Goal: Book appointment/travel/reservation

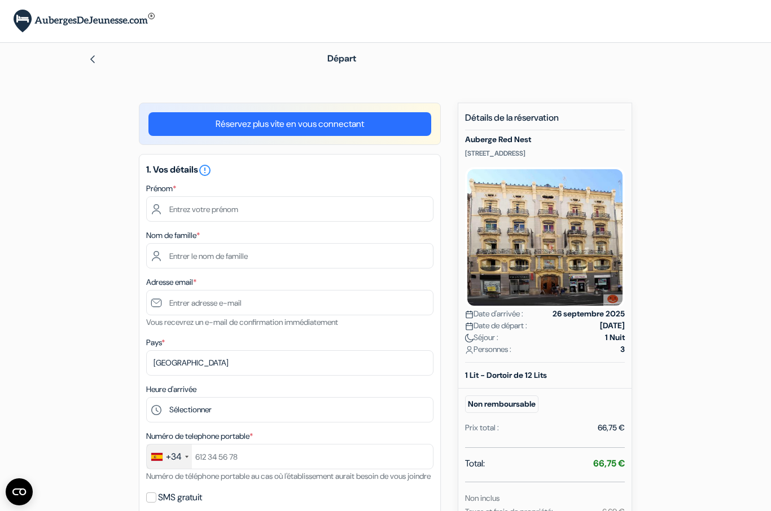
click at [91, 59] on img at bounding box center [92, 59] width 9 height 9
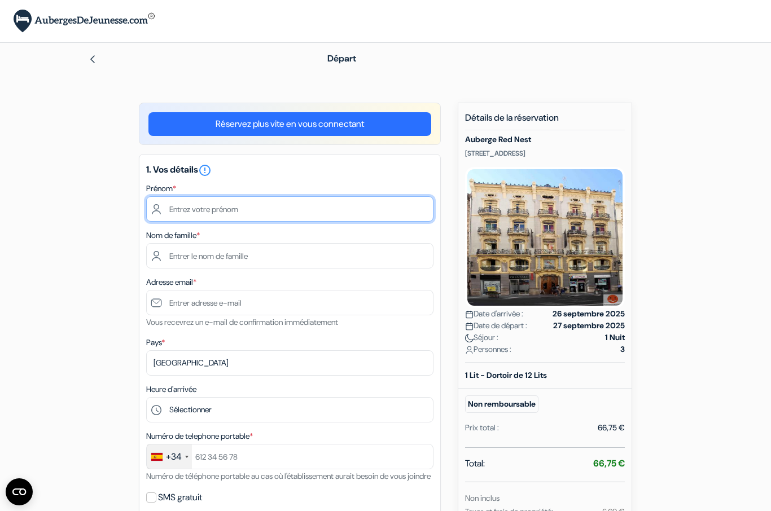
click at [220, 216] on input "text" at bounding box center [289, 208] width 287 height 25
type input "Emmanuelle"
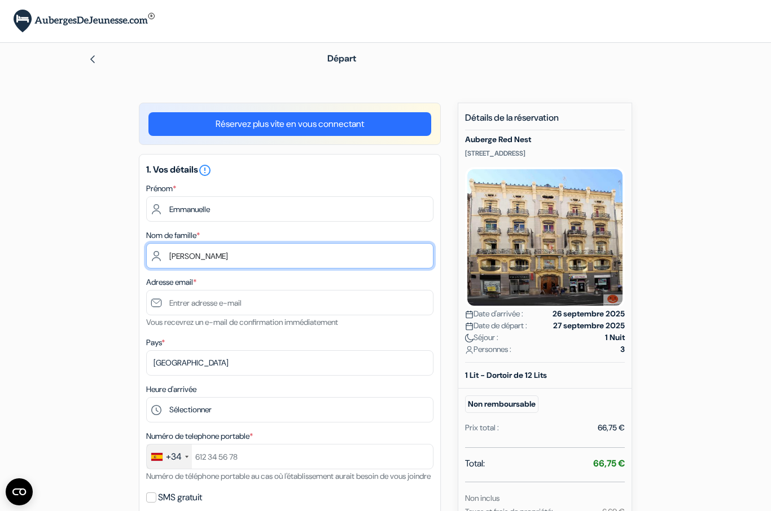
type input "[PERSON_NAME]"
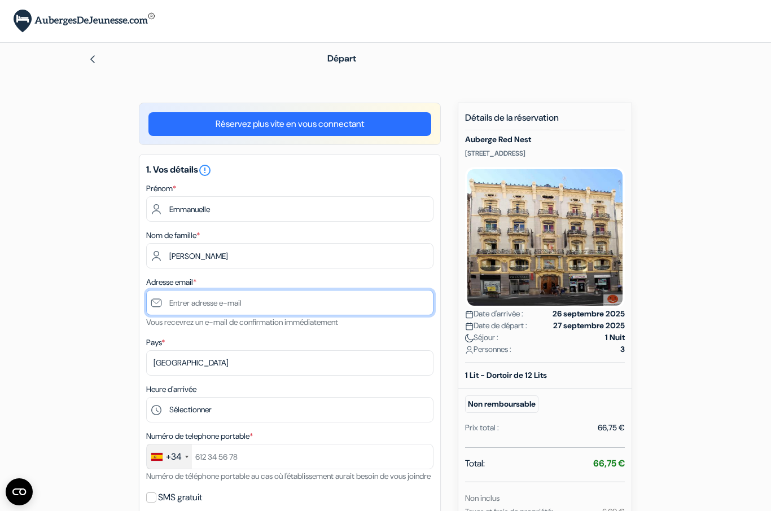
click at [209, 309] on input "text" at bounding box center [289, 302] width 287 height 25
type input "[EMAIL_ADDRESS][DOMAIN_NAME]"
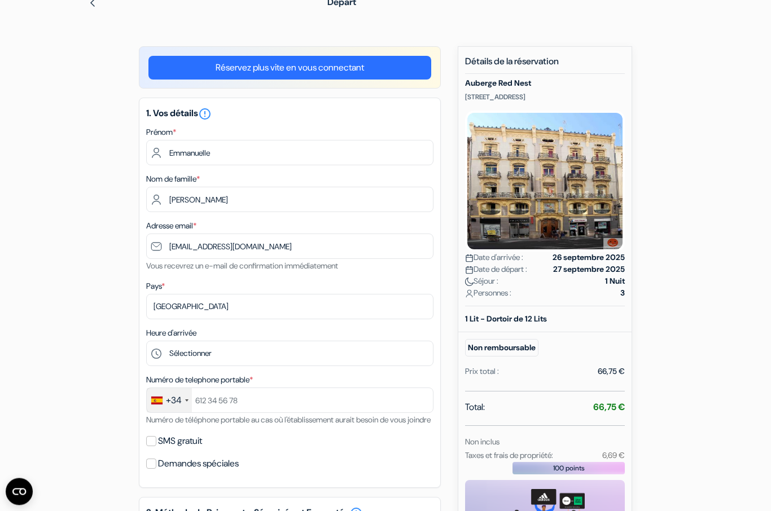
scroll to position [68, 0]
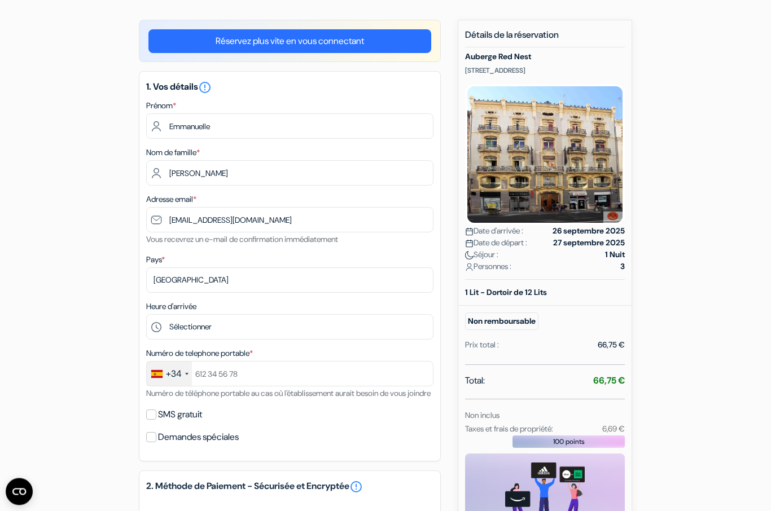
click at [189, 375] on div "+34" at bounding box center [169, 374] width 45 height 24
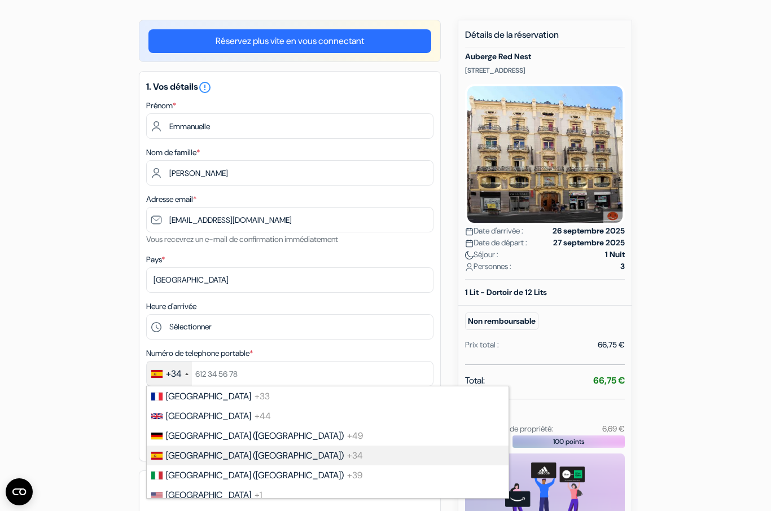
click at [218, 400] on li "France +33" at bounding box center [327, 397] width 363 height 20
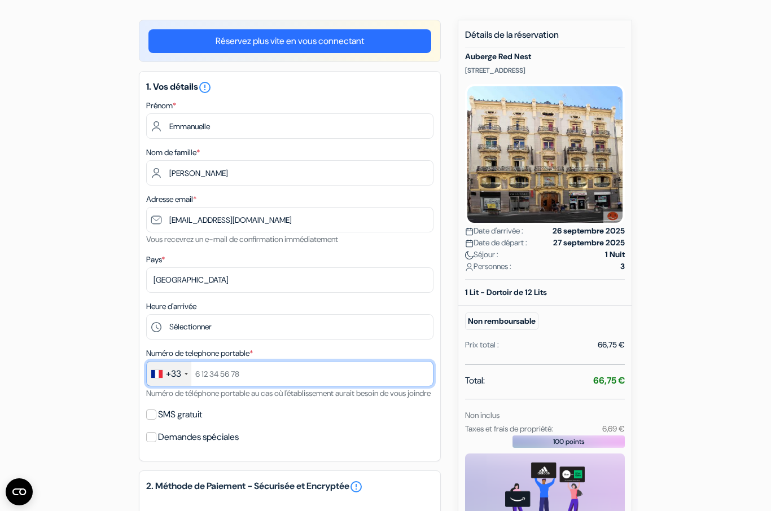
scroll to position [82, 0]
type input "0767462577"
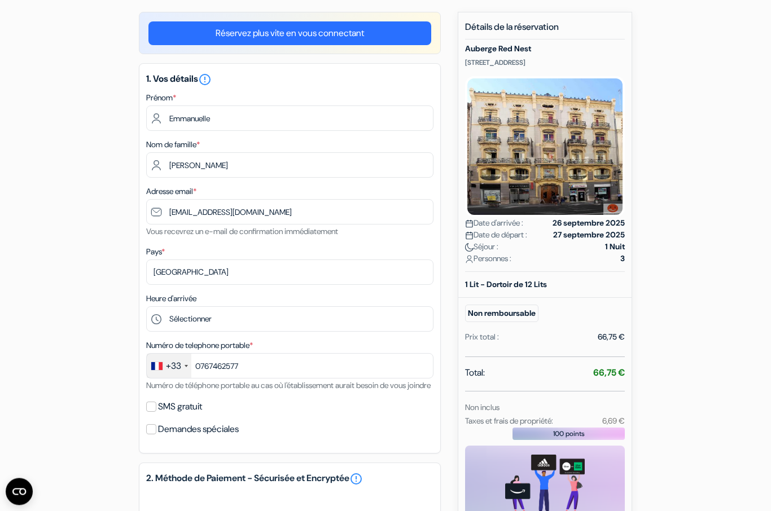
scroll to position [91, 0]
click at [150, 412] on input "SMS gratuit" at bounding box center [151, 407] width 10 height 10
checkbox input "true"
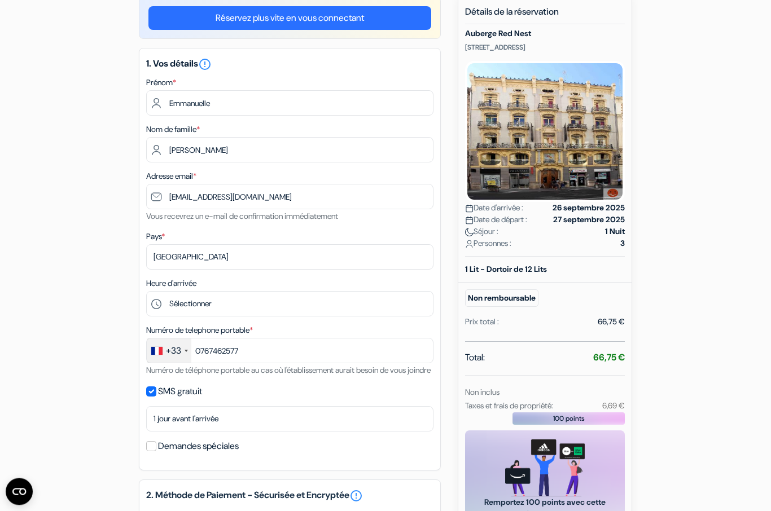
scroll to position [106, 0]
click at [160, 454] on label "Demandes spéciales" at bounding box center [198, 447] width 81 height 16
click at [156, 452] on input "Demandes spéciales" at bounding box center [151, 446] width 10 height 10
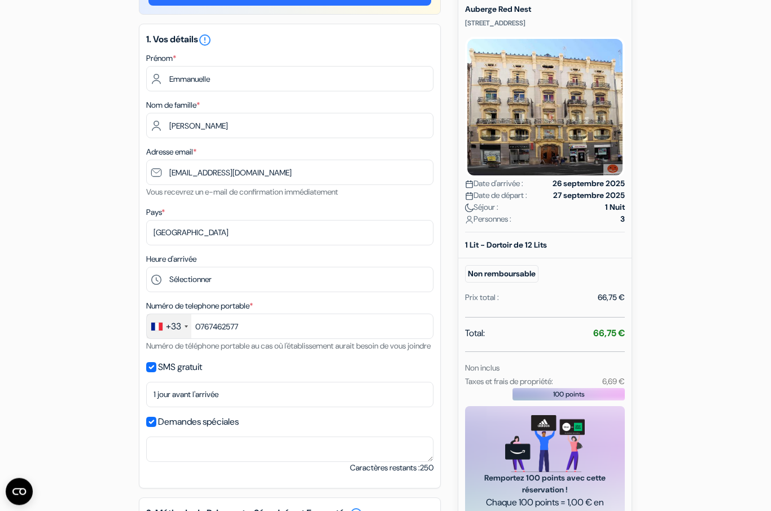
scroll to position [167, 0]
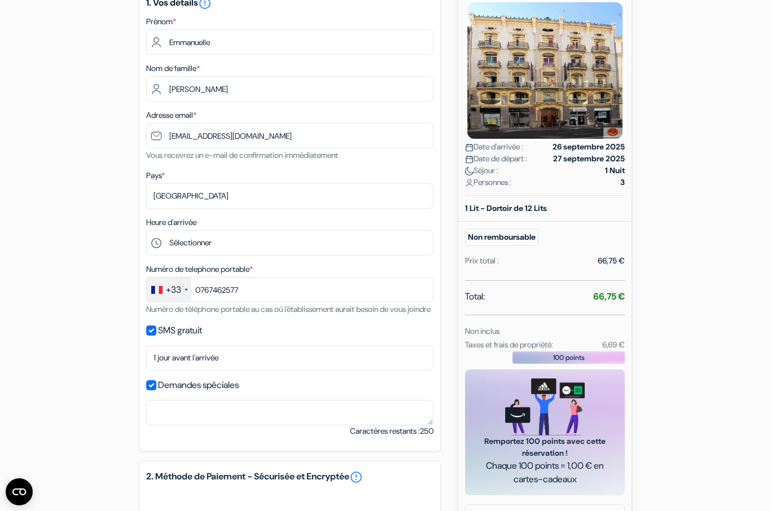
click at [154, 391] on input "Demandes spéciales" at bounding box center [151, 385] width 10 height 10
checkbox input "false"
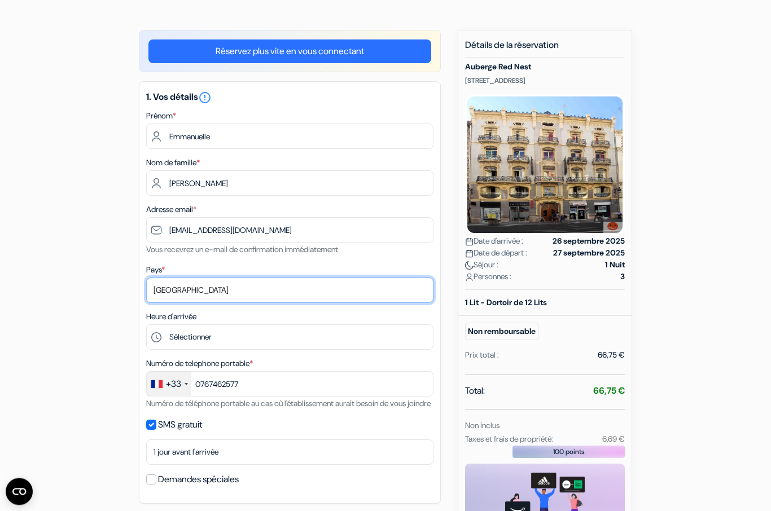
click at [270, 292] on select "Selectionner le pays Abkhazie Afghanistan Afrique du Sud Albanie Algérie Allema…" at bounding box center [289, 290] width 287 height 25
select select "fr"
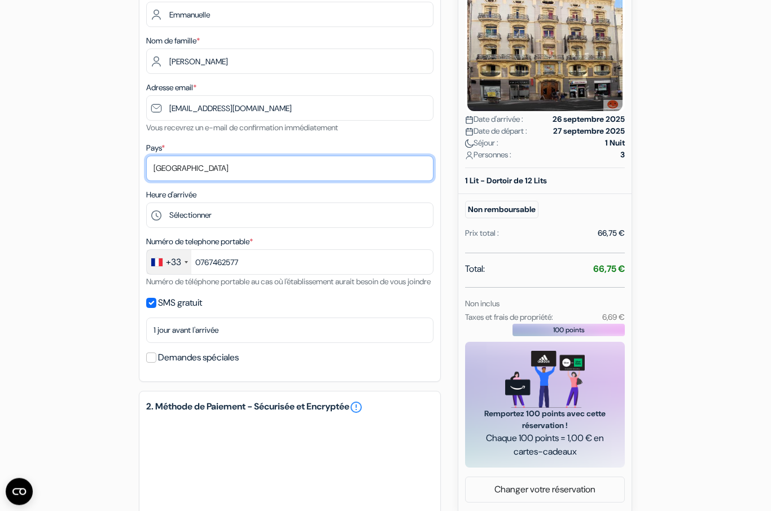
scroll to position [195, 0]
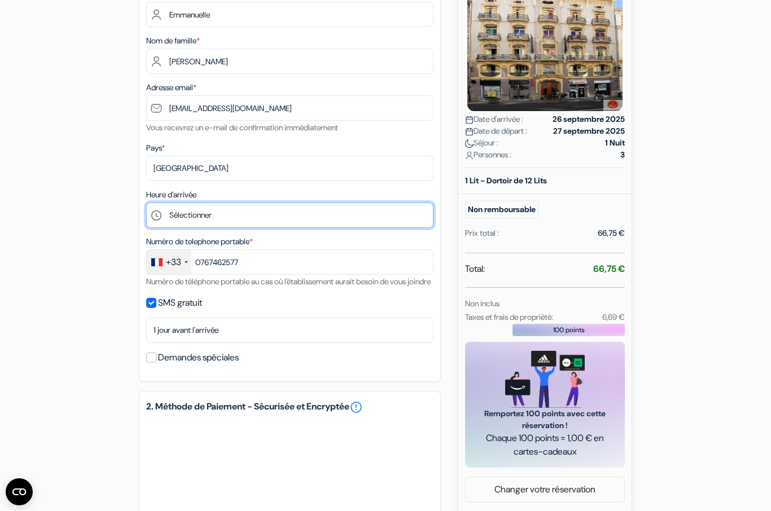
click at [334, 213] on select "Sélectionner 15:00 16:00 17:00 18:00 19:00 20:00 21:00 22:00 23:00" at bounding box center [289, 215] width 287 height 25
select select "15"
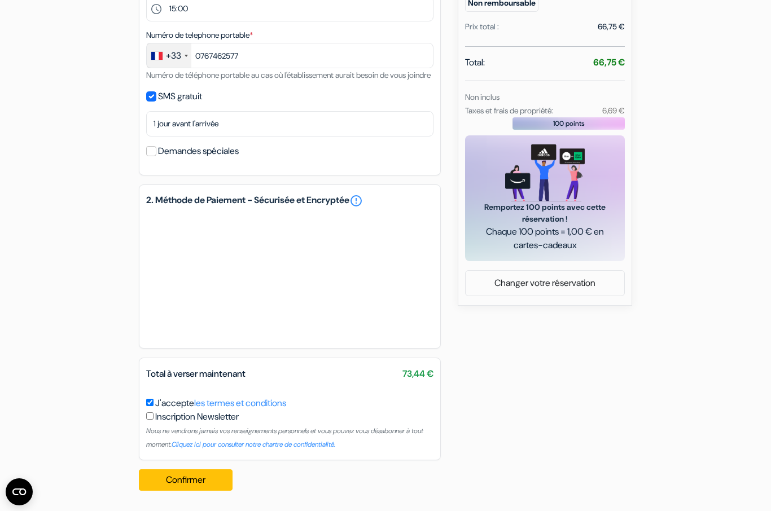
scroll to position [376, 0]
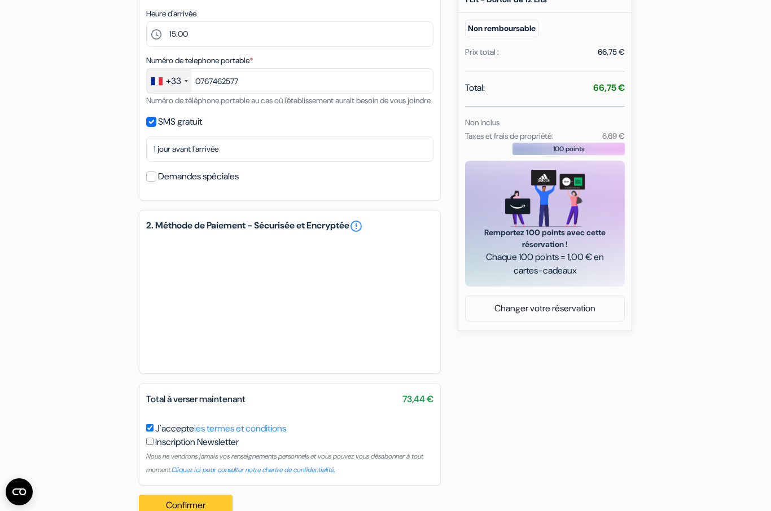
click at [198, 511] on button "Confirmer Loading..." at bounding box center [186, 505] width 94 height 21
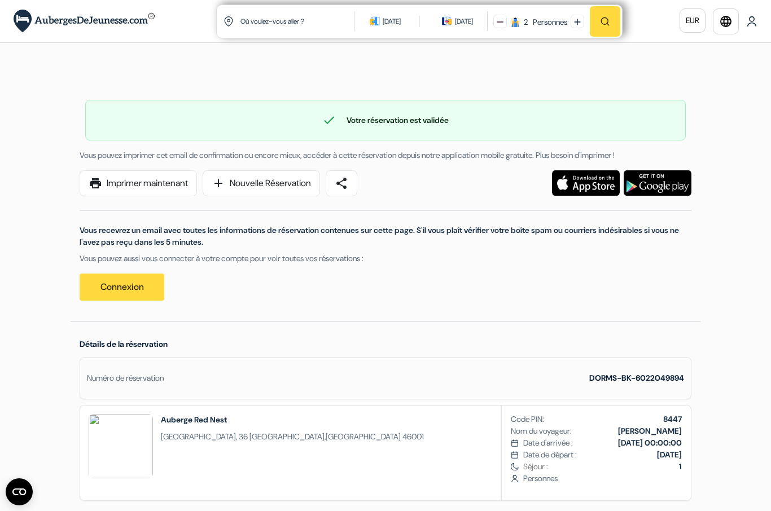
click at [173, 185] on link "print Imprimer maintenant" at bounding box center [138, 183] width 117 height 26
